Goal: Book appointment/travel/reservation

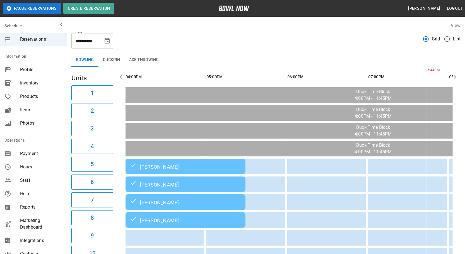
scroll to position [0, 156]
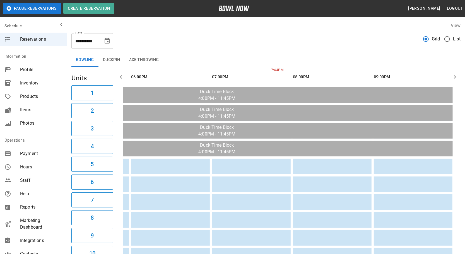
click at [458, 79] on icon "button" at bounding box center [455, 77] width 7 height 7
click at [122, 76] on icon "button" at bounding box center [121, 77] width 7 height 7
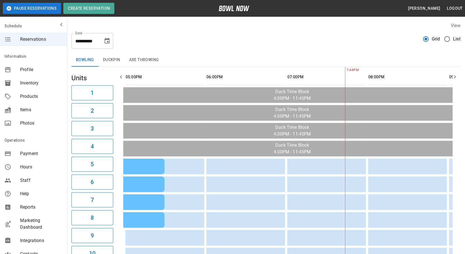
click at [453, 75] on icon "button" at bounding box center [455, 77] width 7 height 7
